Goal: Task Accomplishment & Management: Use online tool/utility

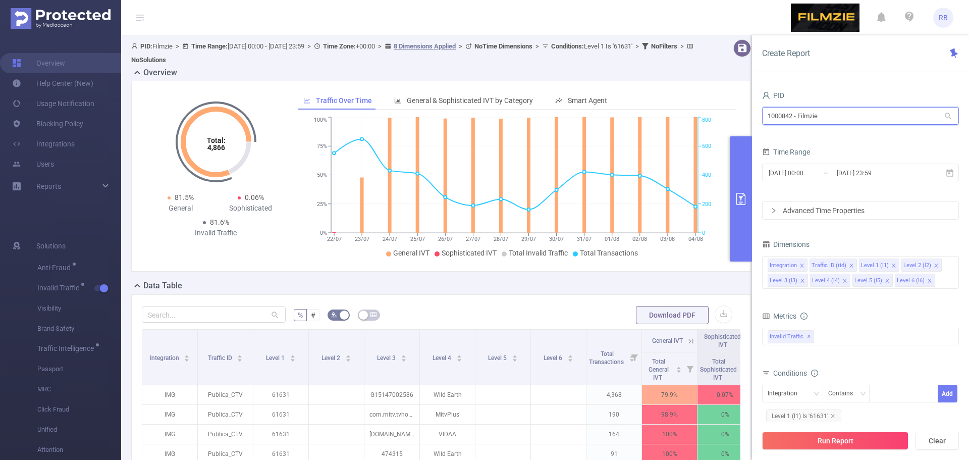
click at [811, 118] on input "1000842 - Filmzie" at bounding box center [860, 116] width 197 height 18
type input "fand"
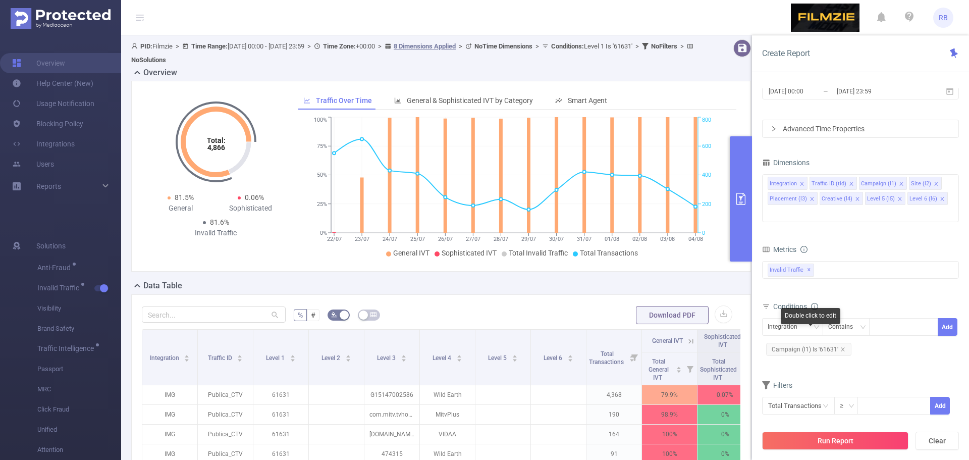
click at [844, 343] on span "Campaign (l1) Is '61631'" at bounding box center [808, 349] width 85 height 13
click at [843, 343] on span "Campaign (l1) Is '61631'" at bounding box center [808, 349] width 85 height 13
click at [843, 347] on icon "icon: close" at bounding box center [842, 349] width 5 height 5
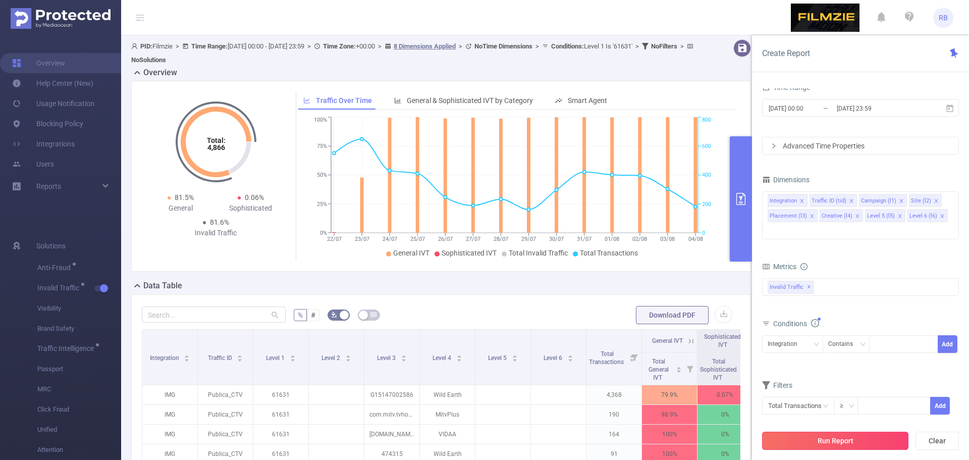
click at [820, 437] on button "Run Report" at bounding box center [835, 441] width 146 height 18
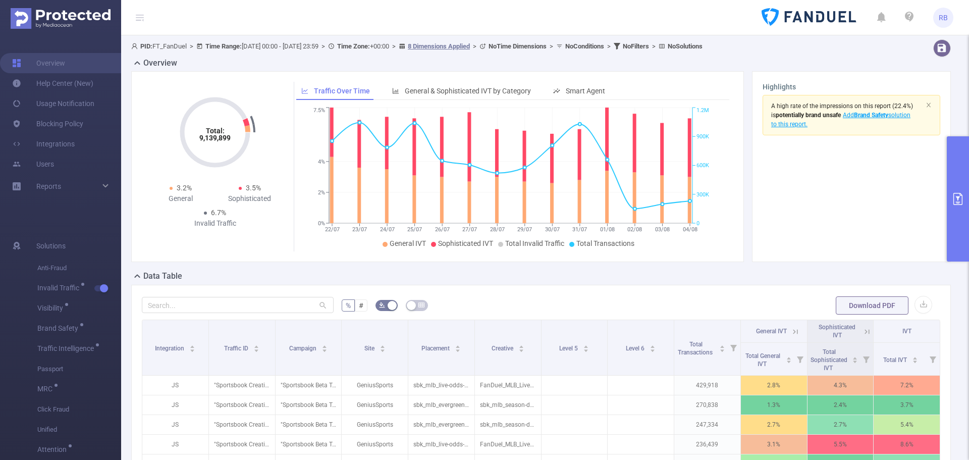
click at [962, 175] on button "primary" at bounding box center [958, 198] width 22 height 125
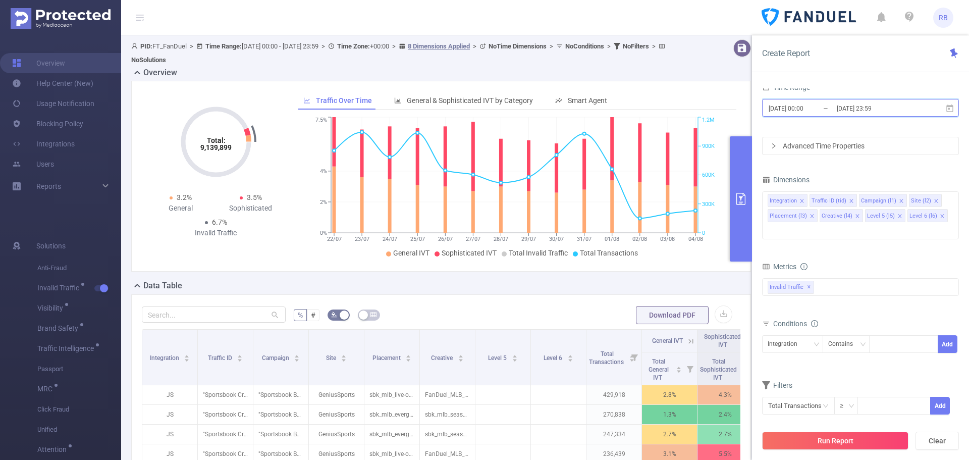
click at [832, 100] on span "[DATE] 00:00 _ [DATE] 23:59" at bounding box center [860, 108] width 197 height 18
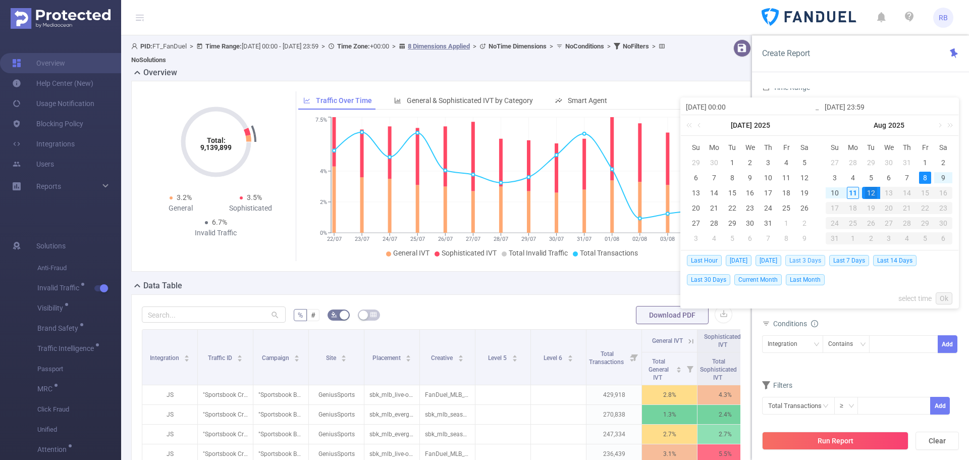
click at [813, 262] on span "Last 3 Days" at bounding box center [805, 260] width 40 height 11
type input "[DATE] 00:00"
type input "[DATE] 23:59"
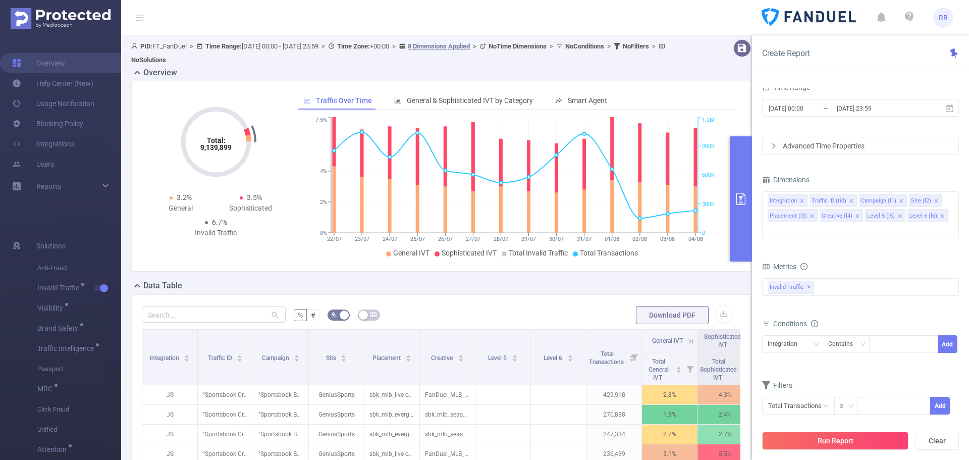
click at [812, 458] on div "Run Report Clear" at bounding box center [860, 440] width 217 height 38
click at [814, 448] on button "Run Report" at bounding box center [835, 441] width 146 height 18
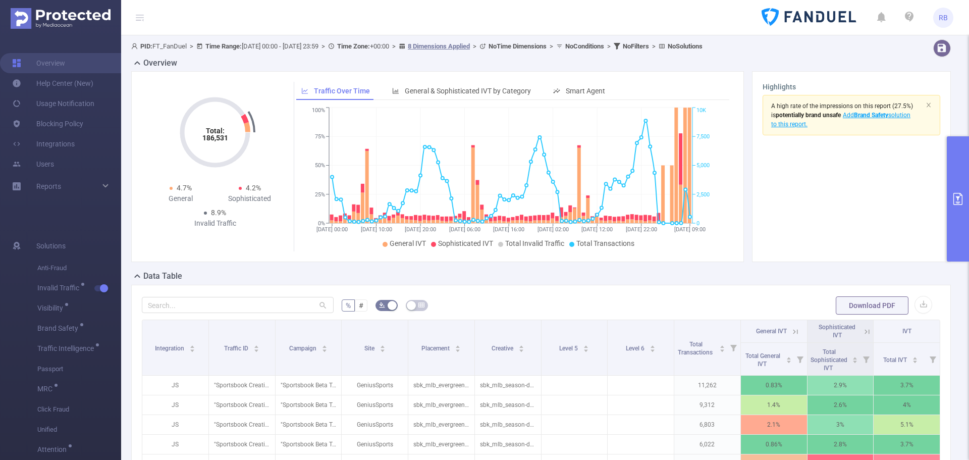
click at [960, 201] on icon "primary" at bounding box center [958, 199] width 12 height 12
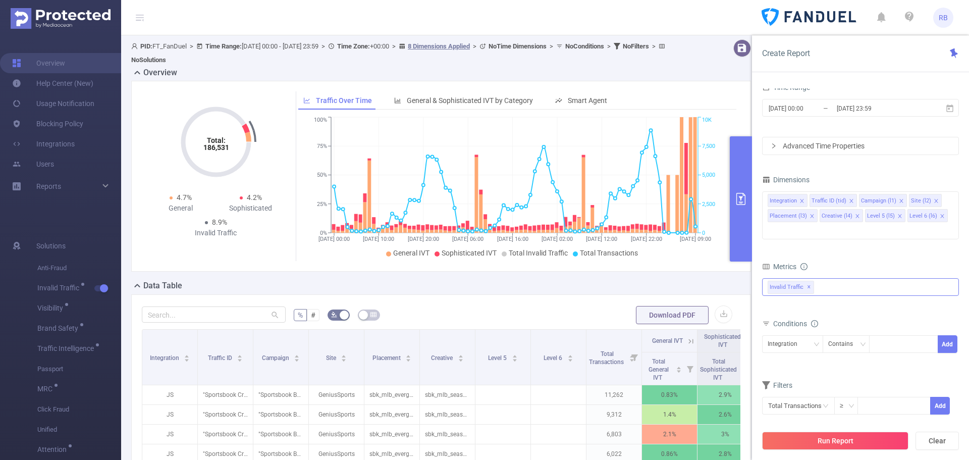
click at [819, 278] on div "Invalid Traffic ✕" at bounding box center [860, 287] width 197 height 18
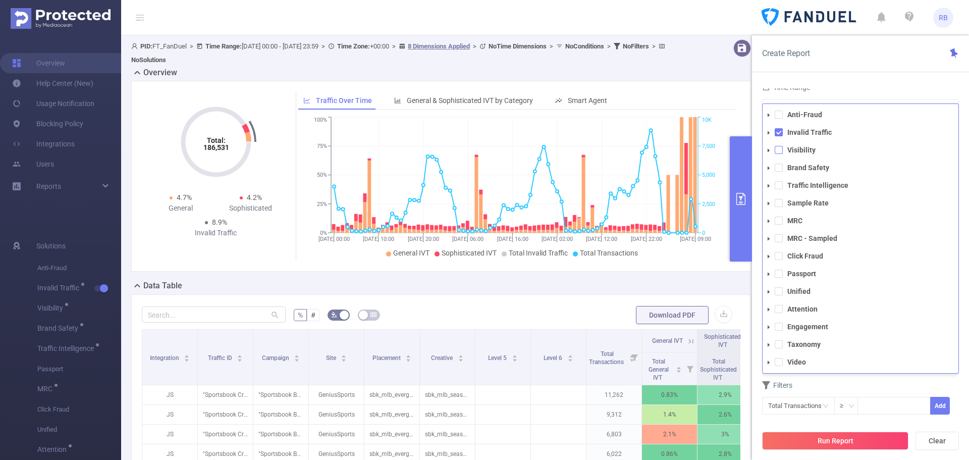
click at [779, 146] on span at bounding box center [779, 150] width 8 height 8
click at [779, 164] on span at bounding box center [779, 168] width 8 height 8
click at [780, 305] on span at bounding box center [779, 309] width 8 height 8
click at [780, 323] on span at bounding box center [779, 327] width 8 height 8
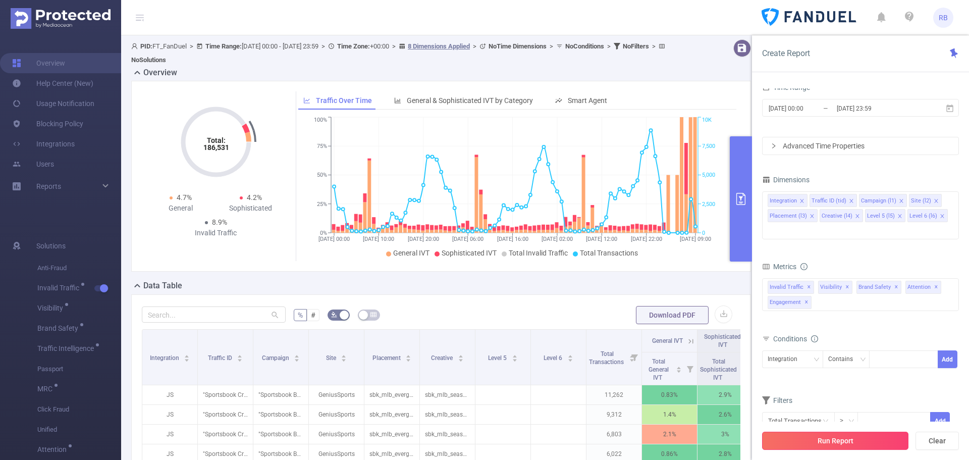
click at [795, 432] on button "Run Report" at bounding box center [835, 441] width 146 height 18
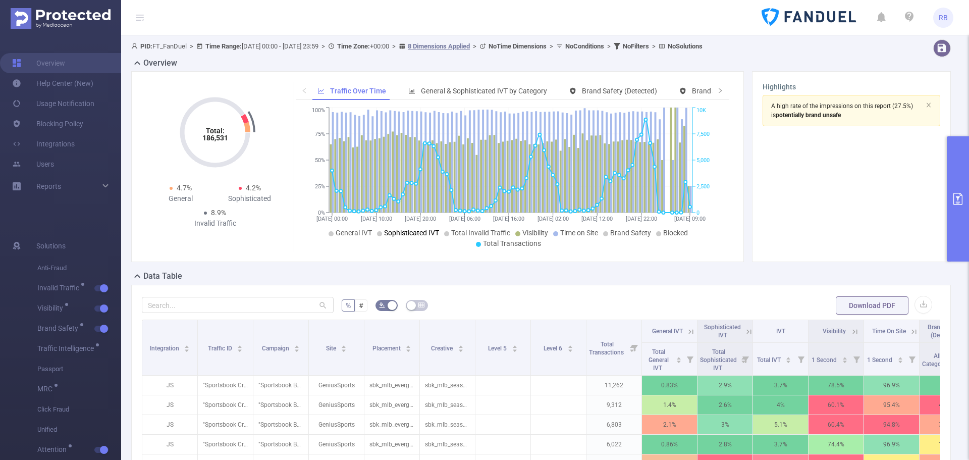
click at [392, 233] on span "Sophisticated IVT" at bounding box center [411, 233] width 55 height 8
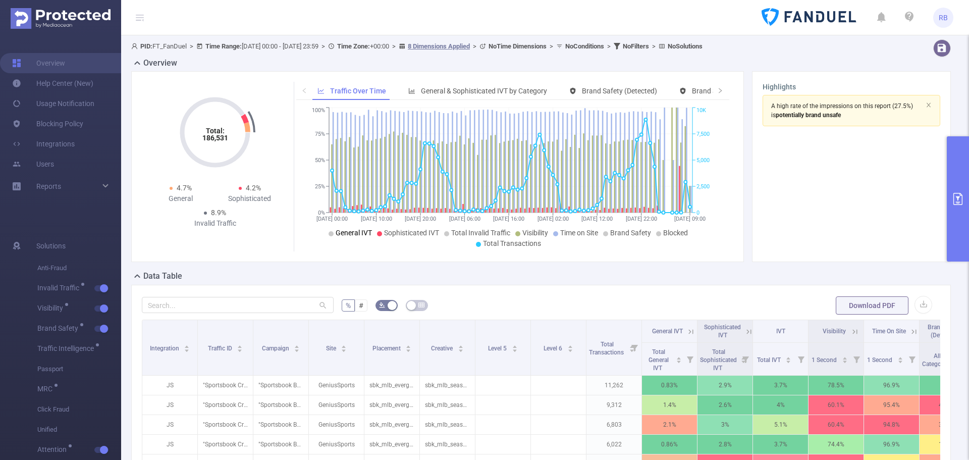
click at [336, 236] on span "General IVT" at bounding box center [354, 233] width 36 height 8
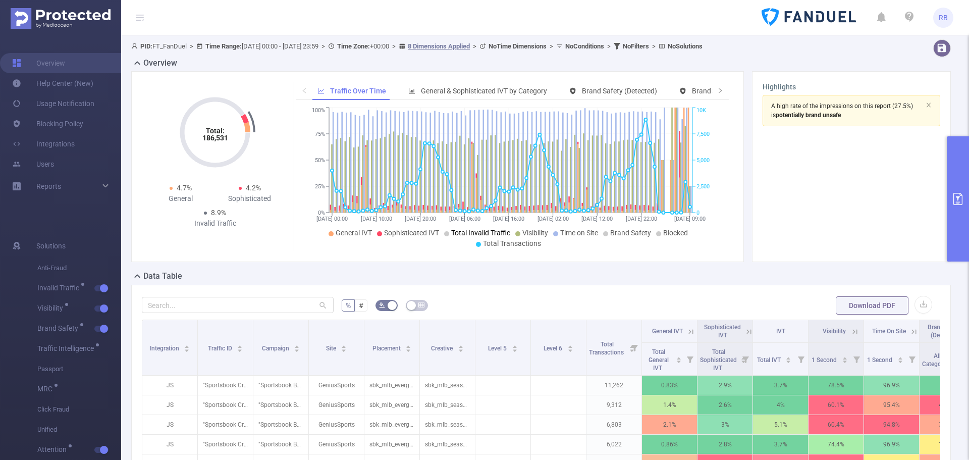
click at [462, 231] on span "Total Invalid Traffic" at bounding box center [480, 233] width 59 height 8
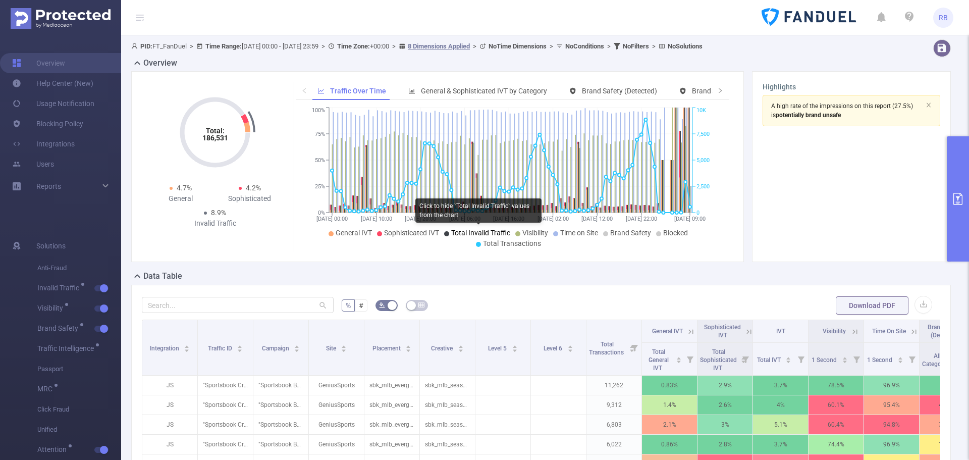
click at [488, 232] on span "Total Invalid Traffic" at bounding box center [480, 233] width 59 height 8
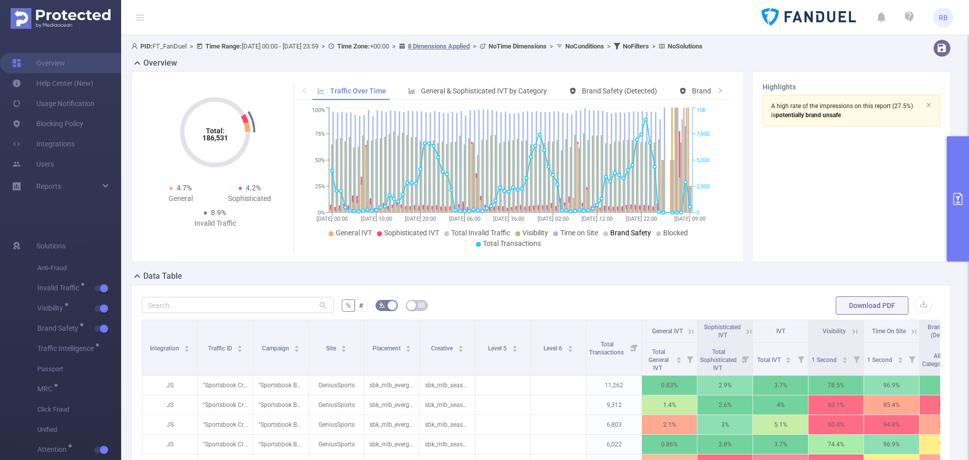
click at [622, 237] on span "Brand Safety" at bounding box center [630, 233] width 41 height 8
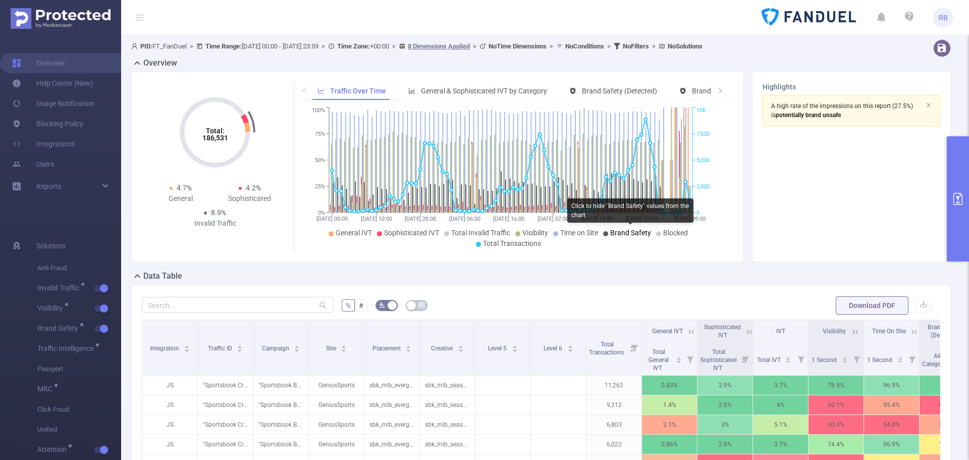
click at [622, 234] on span "Brand Safety" at bounding box center [630, 233] width 41 height 8
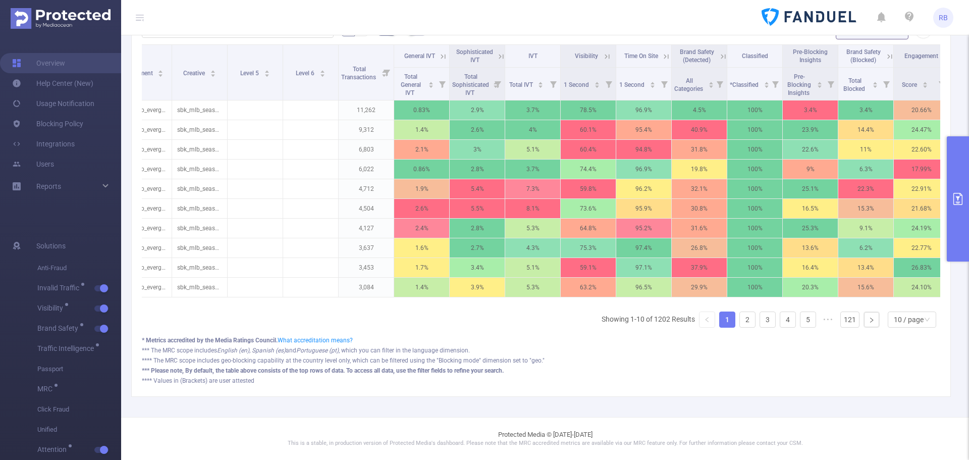
scroll to position [0, 389]
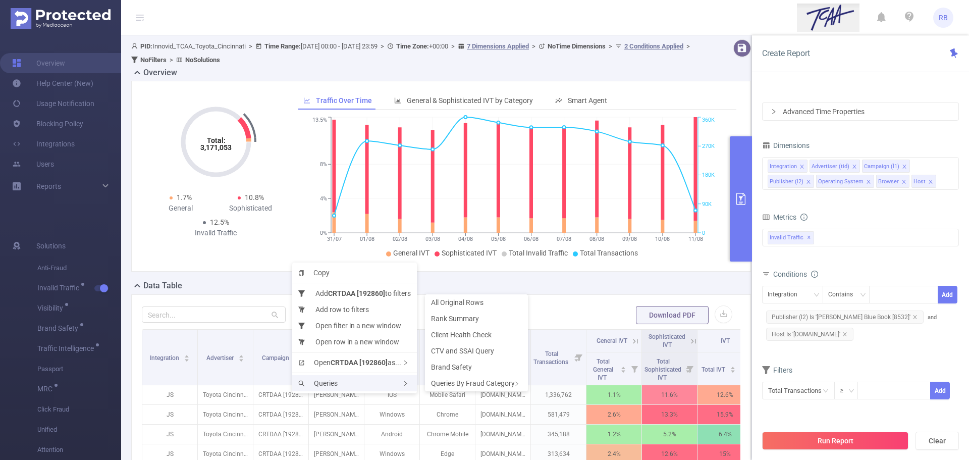
click at [317, 384] on span "Queries" at bounding box center [317, 383] width 39 height 8
click at [481, 316] on li "Rank Summary" at bounding box center [476, 318] width 103 height 16
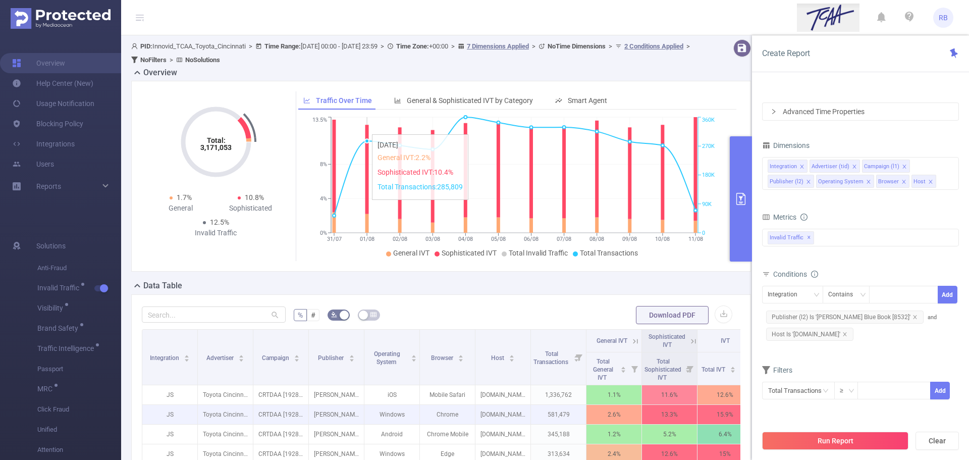
drag, startPoint x: 351, startPoint y: 205, endPoint x: 282, endPoint y: 407, distance: 213.4
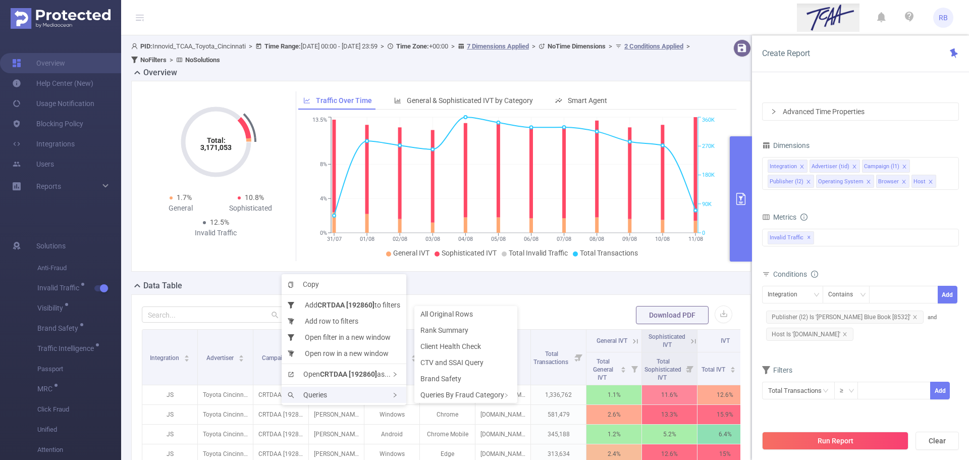
click at [308, 389] on div "Queries" at bounding box center [344, 395] width 125 height 16
click at [451, 331] on span "Rank Summary" at bounding box center [444, 330] width 48 height 8
